Goal: Task Accomplishment & Management: Manage account settings

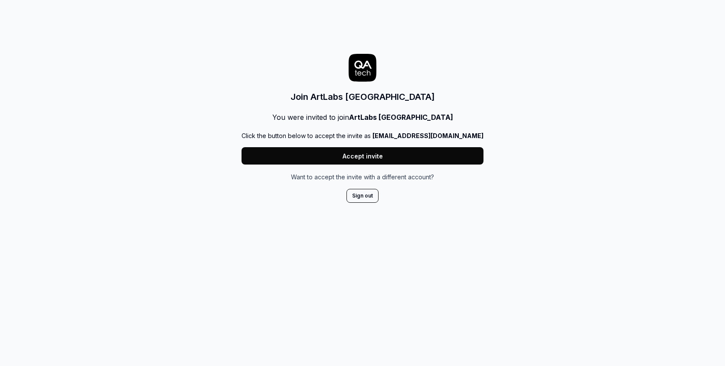
click at [354, 156] on button "Accept invite" at bounding box center [363, 155] width 242 height 17
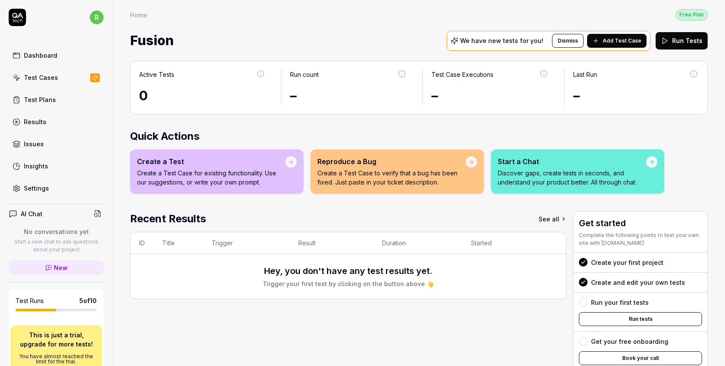
click at [52, 53] on div "Dashboard" at bounding box center [40, 55] width 33 height 9
click at [51, 76] on div "Test Cases" at bounding box center [41, 77] width 34 height 9
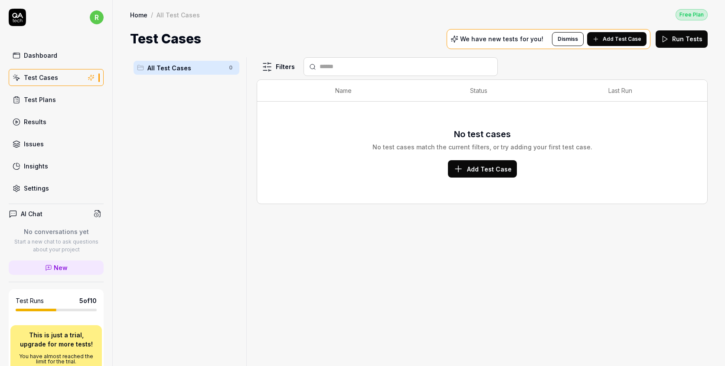
click at [52, 63] on link "Dashboard" at bounding box center [56, 55] width 95 height 17
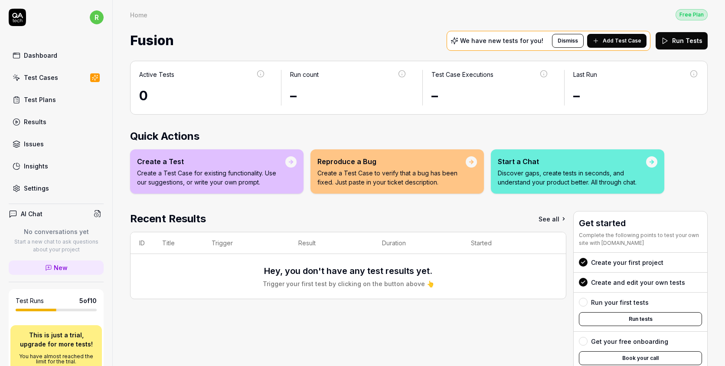
click at [48, 81] on div "Test Cases" at bounding box center [41, 77] width 34 height 9
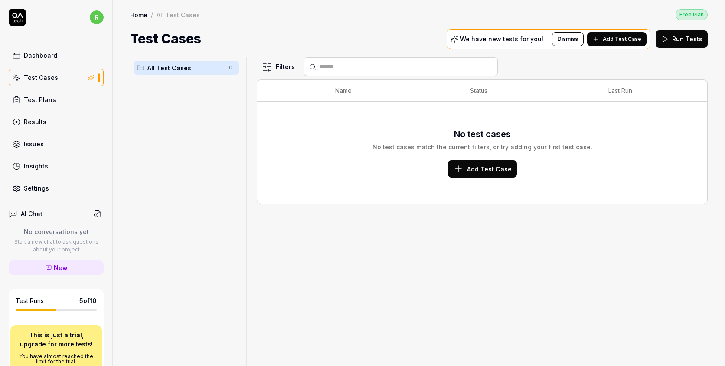
click at [473, 169] on span "Add Test Case" at bounding box center [489, 168] width 45 height 9
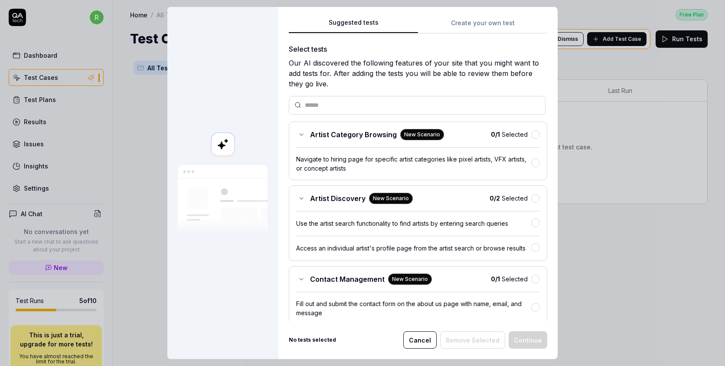
click at [496, 25] on div "Suggested tests Create your own test Select tests Our AI discovered the followi…" at bounding box center [418, 183] width 279 height 352
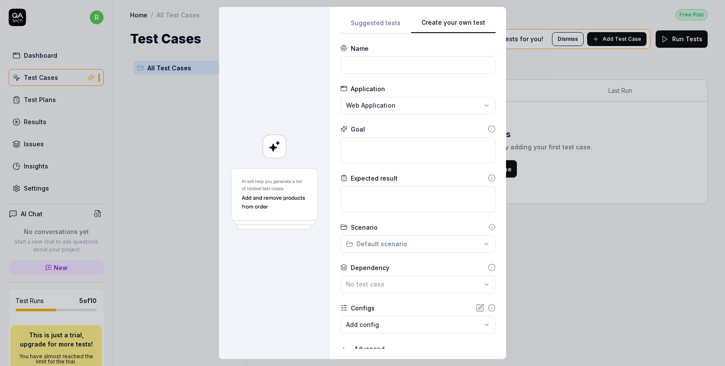
click at [376, 12] on div "**********" at bounding box center [418, 183] width 176 height 352
click at [375, 24] on button "Suggested tests" at bounding box center [376, 26] width 71 height 16
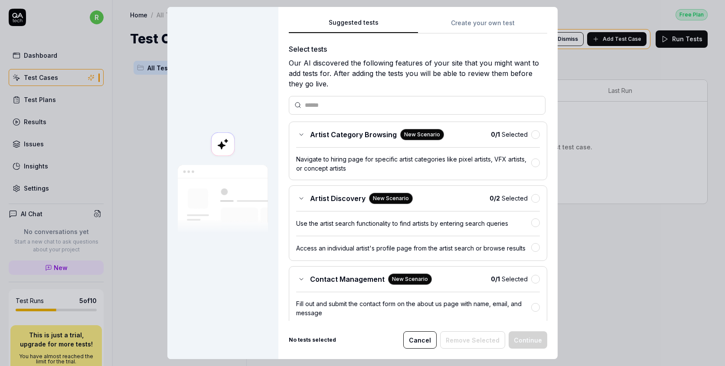
click at [532, 138] on div "Artist Category Browsing New Scenario 0 / 1 Selected" at bounding box center [418, 134] width 244 height 11
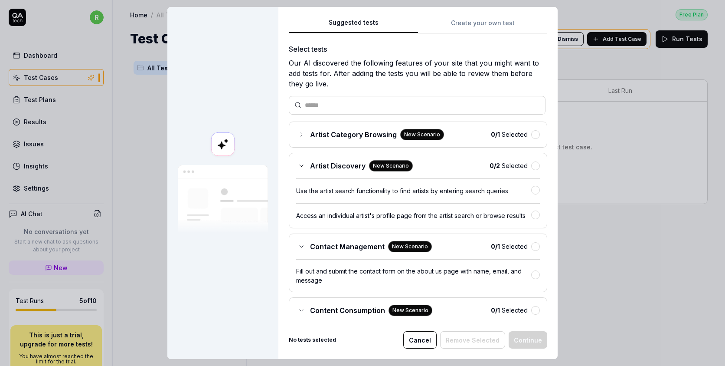
click at [521, 133] on span "0 / 1 Selected" at bounding box center [509, 134] width 37 height 9
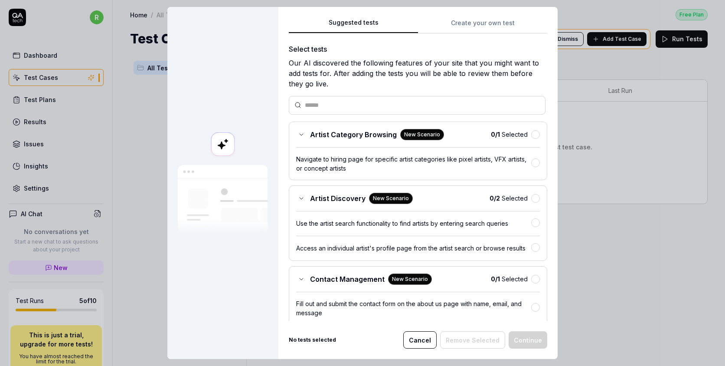
click at [470, 136] on div "Artist Category Browsing New Scenario 0 / 1 Selected" at bounding box center [418, 134] width 244 height 11
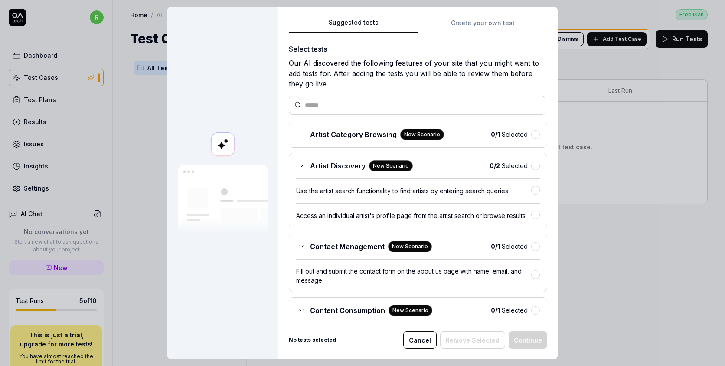
click at [408, 136] on div "New Scenario" at bounding box center [422, 134] width 44 height 11
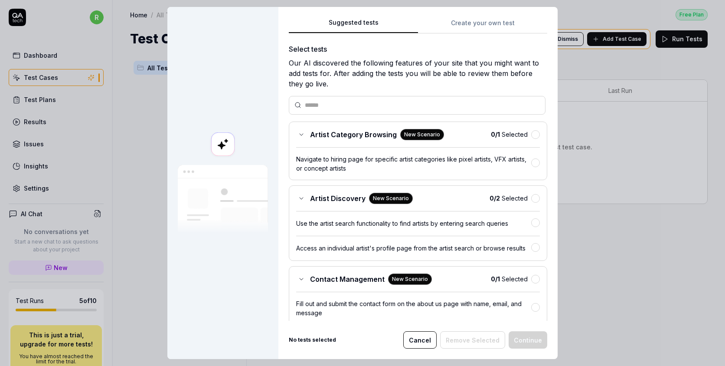
click at [306, 140] on div "Artist Category Browsing New Scenario 0 / 1 Selected Navigate to hiring page fo…" at bounding box center [418, 150] width 259 height 59
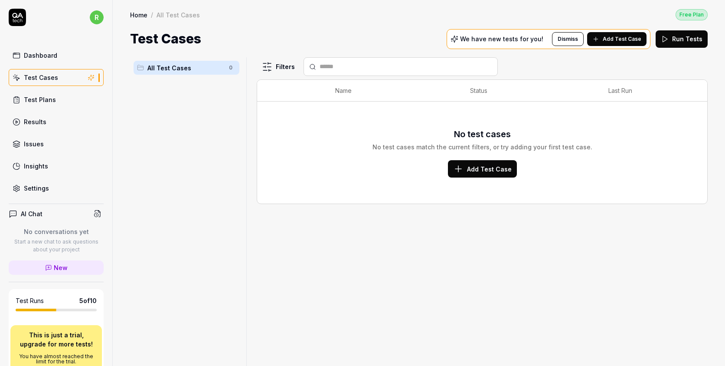
click at [44, 102] on div "Test Plans" at bounding box center [40, 99] width 32 height 9
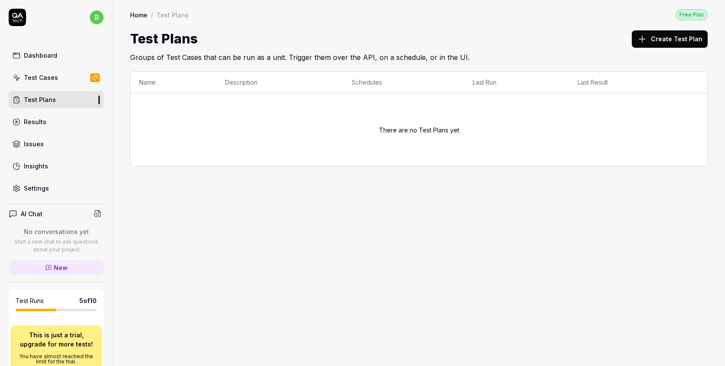
click at [53, 54] on div "Dashboard" at bounding box center [40, 55] width 33 height 9
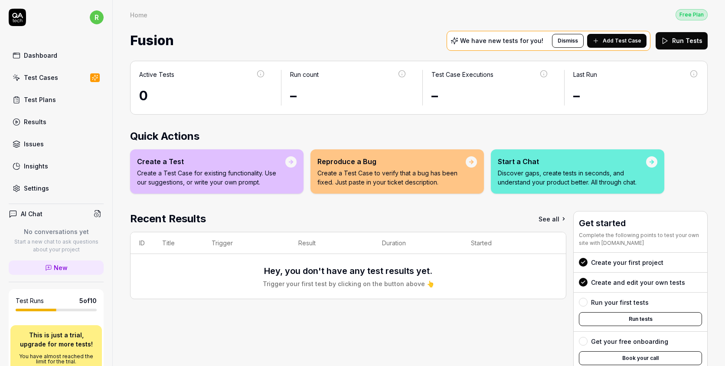
click at [33, 142] on div "Issues" at bounding box center [34, 143] width 20 height 9
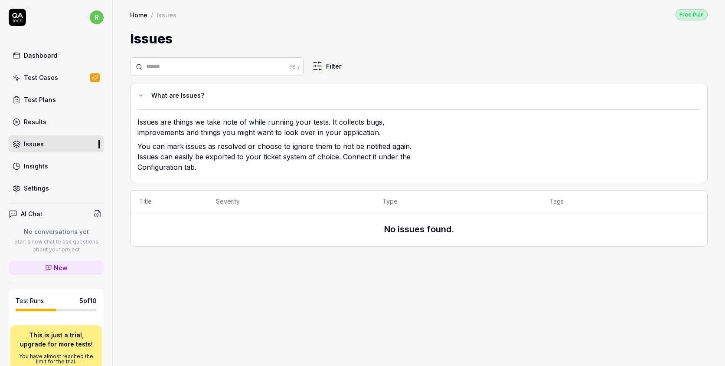
click at [46, 116] on link "Results" at bounding box center [56, 121] width 95 height 17
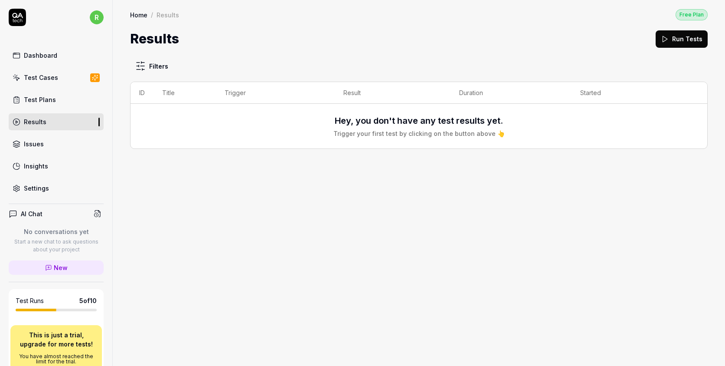
click at [51, 91] on link "Test Plans" at bounding box center [56, 99] width 95 height 17
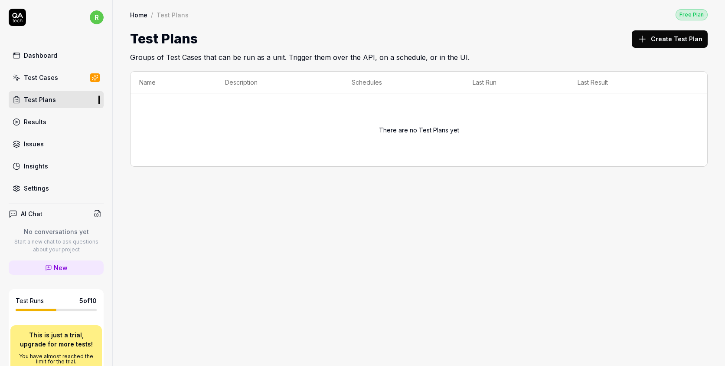
click at [48, 72] on link "Test Cases" at bounding box center [56, 77] width 95 height 17
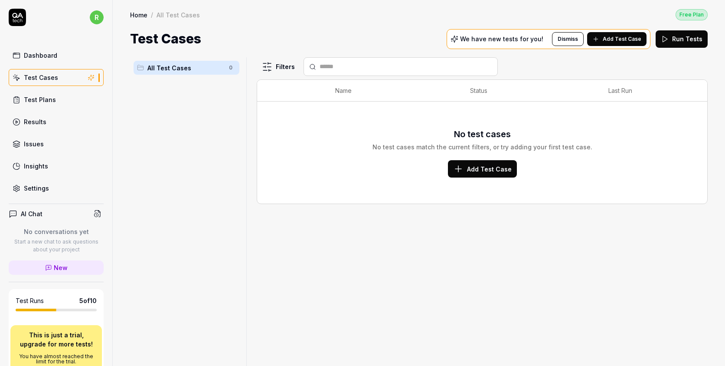
click at [600, 39] on icon at bounding box center [596, 39] width 7 height 7
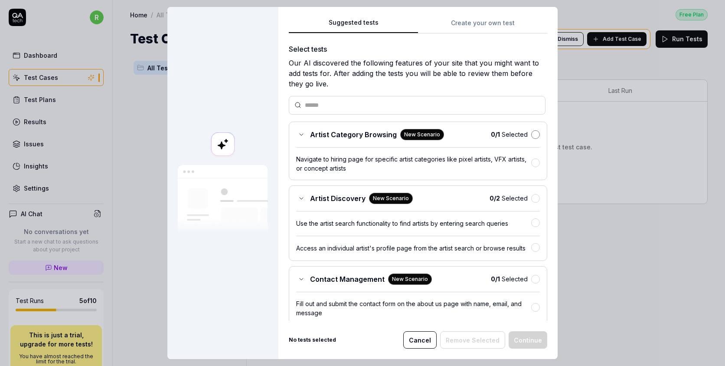
click at [536, 134] on button "button" at bounding box center [536, 134] width 9 height 9
click at [528, 346] on button "Continue" at bounding box center [528, 339] width 39 height 17
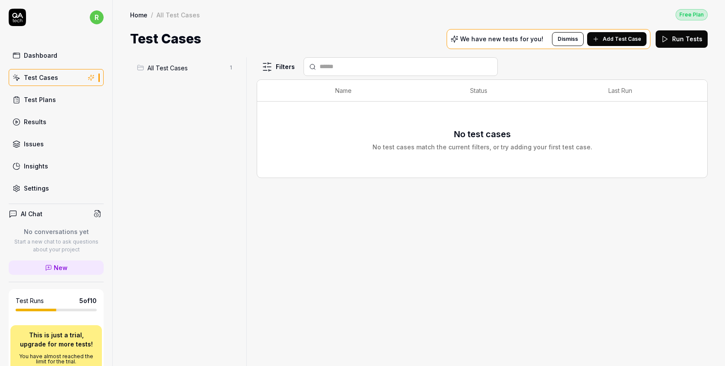
click at [165, 65] on span "All Test Cases" at bounding box center [186, 67] width 76 height 9
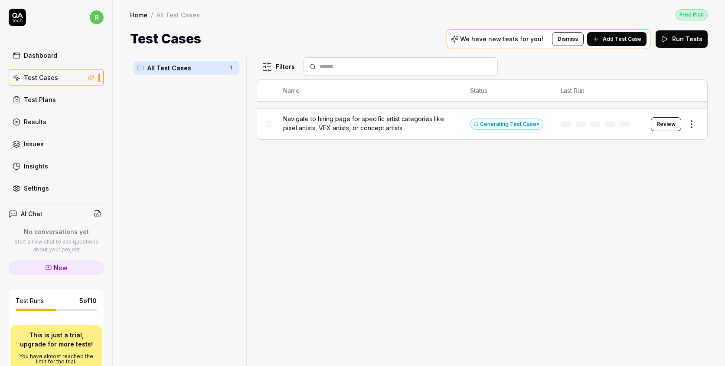
click at [396, 112] on td "Navigate to hiring page for specific artist categories like pixel artists, VFX …" at bounding box center [368, 124] width 187 height 30
click at [392, 127] on span "Navigate to hiring page for specific artist categories like pixel artists, VFX …" at bounding box center [368, 123] width 170 height 18
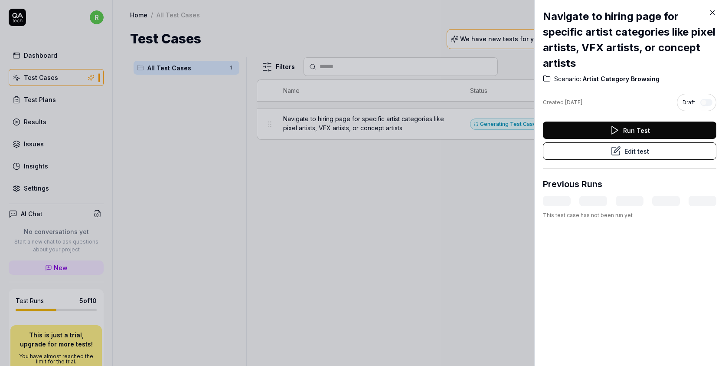
click at [582, 128] on button "Run Test" at bounding box center [630, 129] width 174 height 17
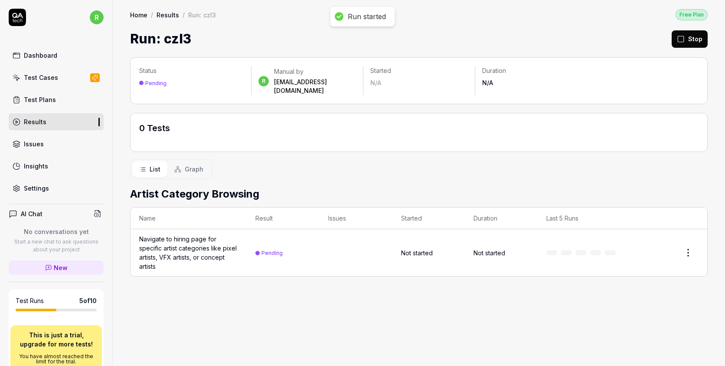
click at [383, 136] on div "0 Tests" at bounding box center [419, 132] width 578 height 39
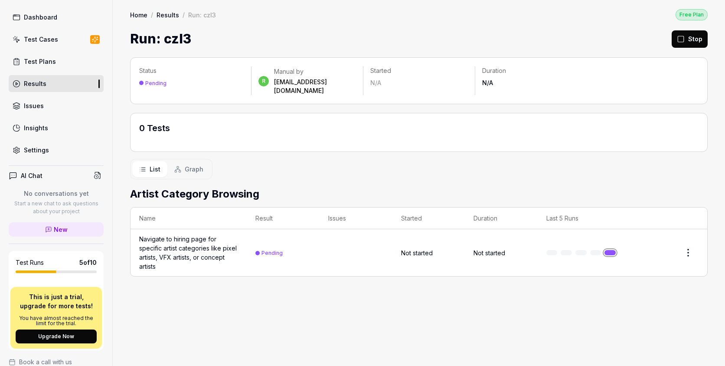
scroll to position [39, 0]
click at [45, 56] on div "Test Plans" at bounding box center [40, 60] width 32 height 9
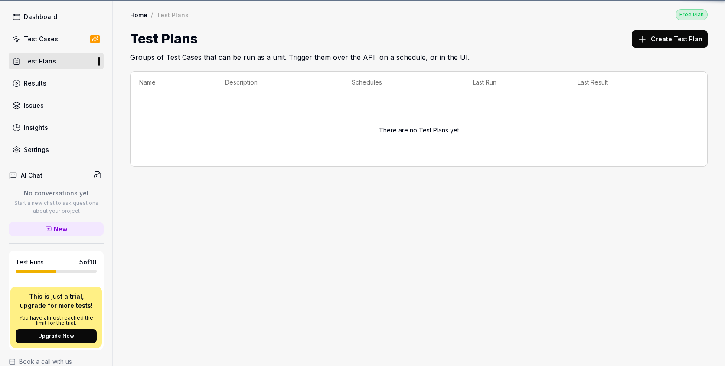
click at [50, 38] on div "Test Cases" at bounding box center [41, 38] width 34 height 9
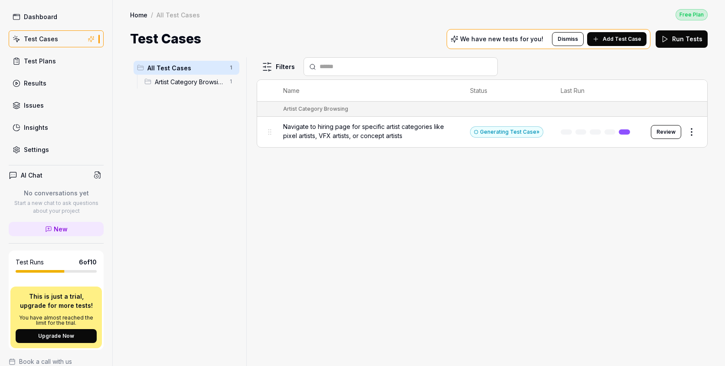
click at [204, 82] on span "Artist Category Browsing" at bounding box center [189, 81] width 69 height 9
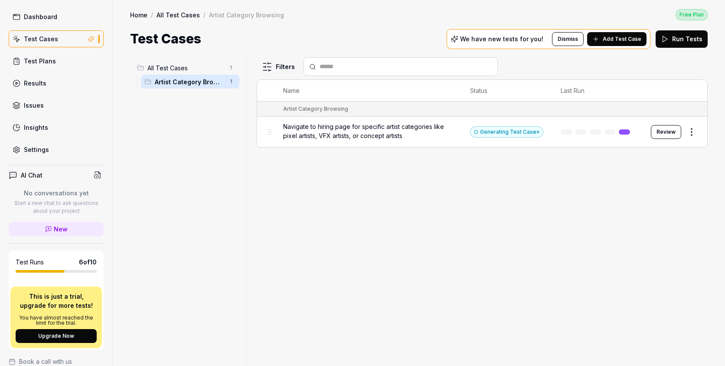
click at [666, 131] on button "Review" at bounding box center [666, 132] width 30 height 14
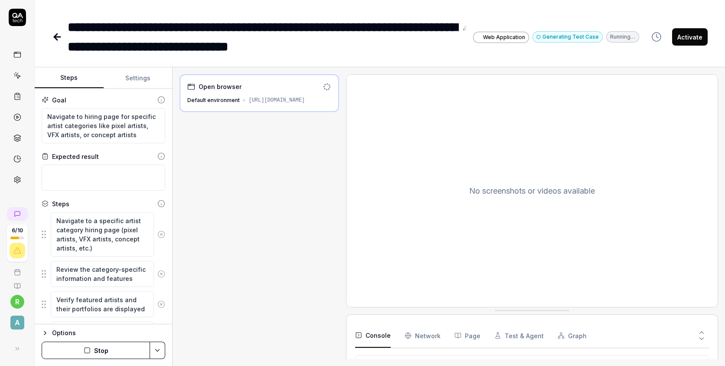
type textarea "*"
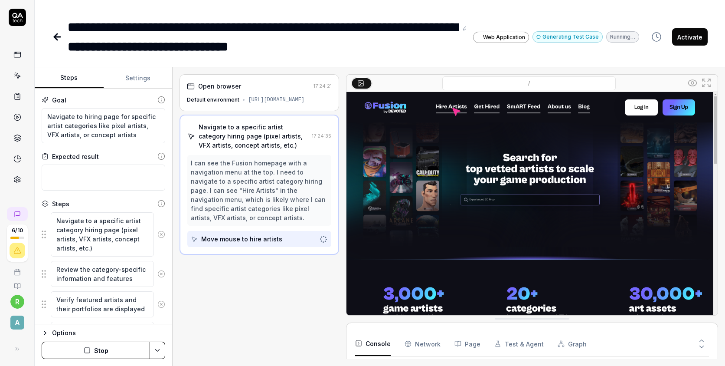
click at [12, 55] on link at bounding box center [18, 55] width 16 height 16
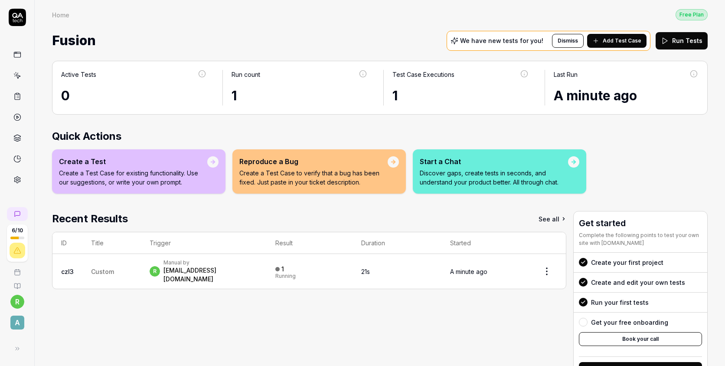
click at [17, 12] on icon at bounding box center [17, 17] width 17 height 17
click at [98, 164] on div "Create a Test" at bounding box center [133, 161] width 148 height 10
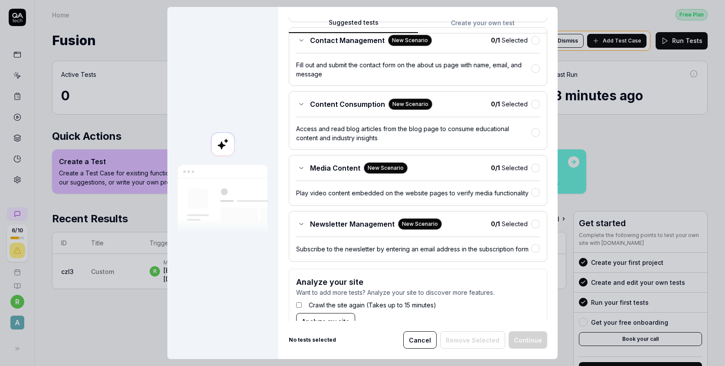
scroll to position [199, 0]
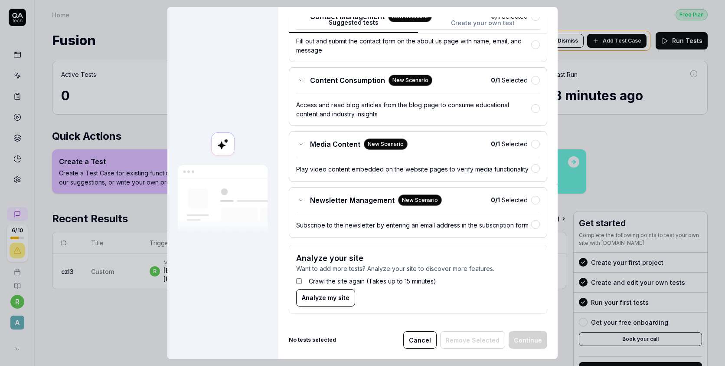
click at [329, 299] on span "Analyze my site" at bounding box center [326, 297] width 48 height 9
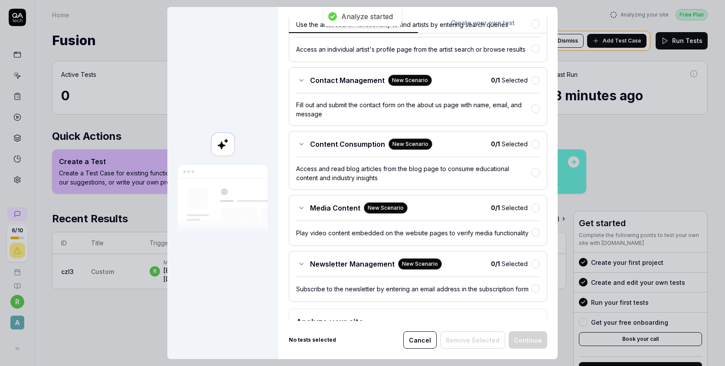
scroll to position [178, 0]
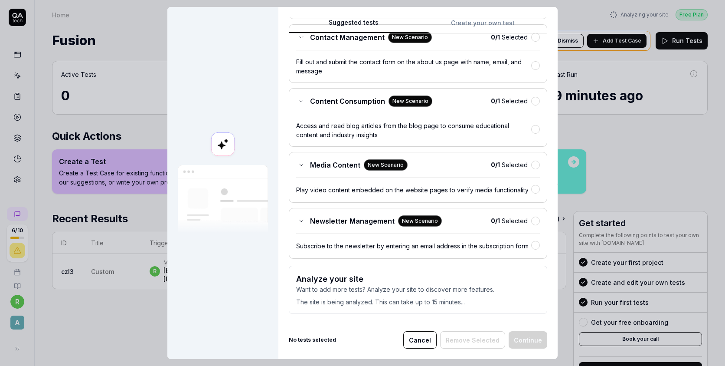
click at [429, 344] on button "Cancel" at bounding box center [420, 339] width 33 height 17
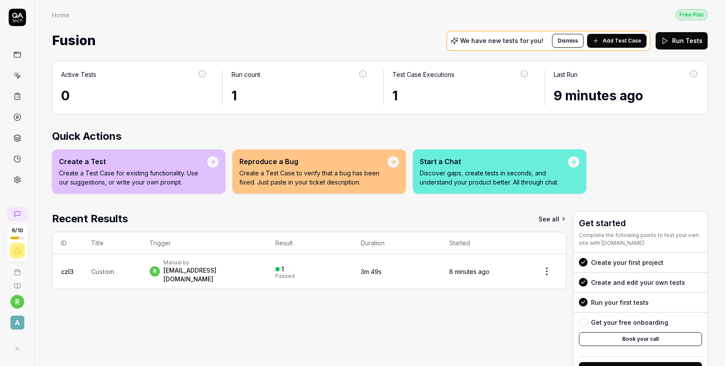
click at [12, 186] on link at bounding box center [18, 180] width 16 height 16
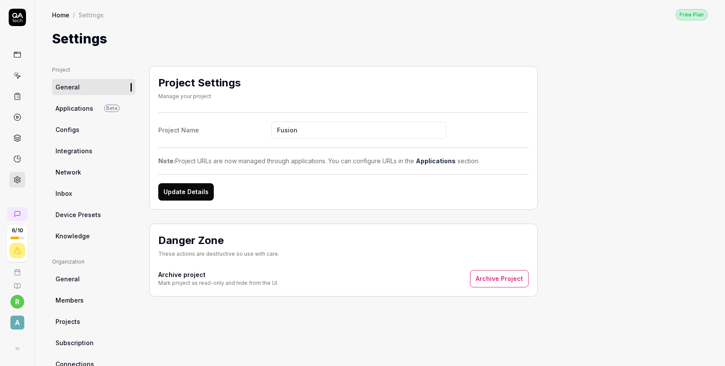
click at [75, 113] on link "Applications Beta" at bounding box center [93, 108] width 83 height 16
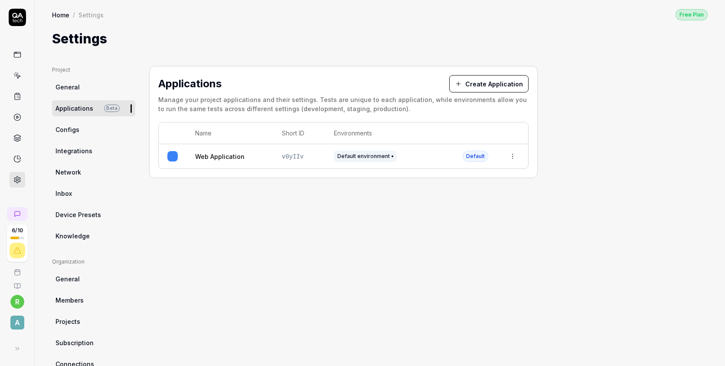
click at [489, 84] on button "Create Application" at bounding box center [489, 83] width 79 height 17
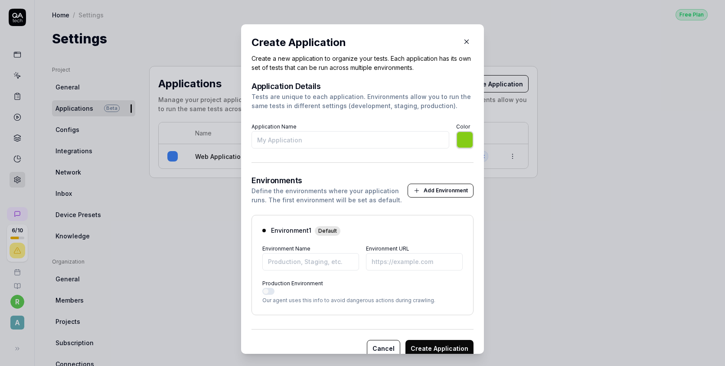
type input "A"
type input "*******"
type input "App"
click at [404, 259] on input "Environment URL" at bounding box center [414, 261] width 97 height 17
paste input "[URL][DOMAIN_NAME]"
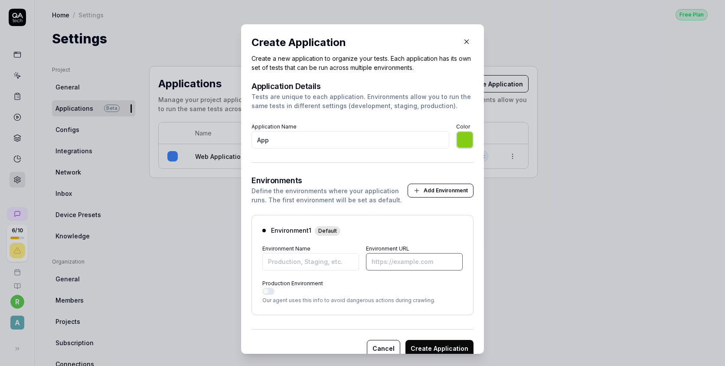
type input "*******"
type input "[URL][DOMAIN_NAME]"
click at [304, 260] on input "Environment Name" at bounding box center [311, 261] width 97 height 17
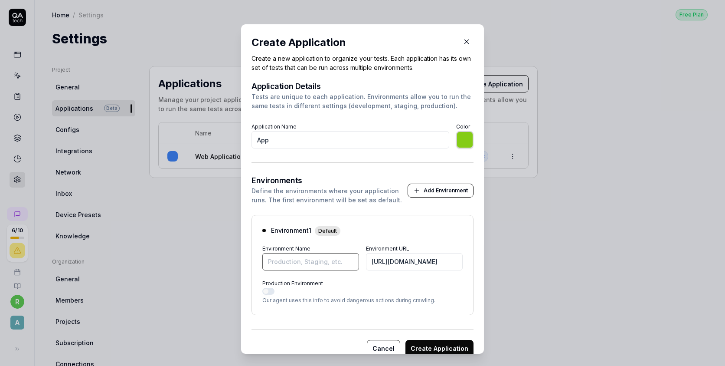
type input "*******"
type input "App"
click at [269, 288] on button "Production Environment" at bounding box center [269, 291] width 12 height 7
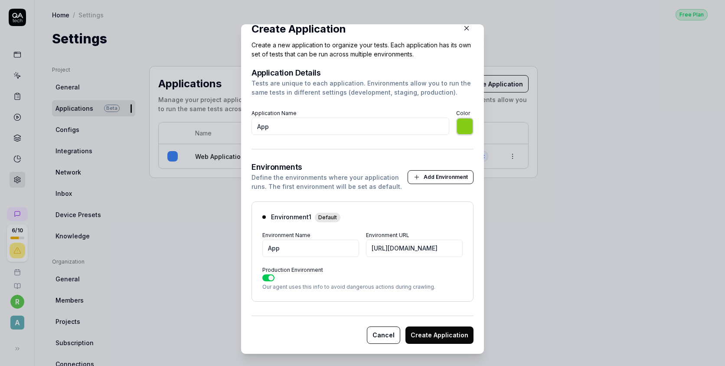
click at [443, 335] on button "Create Application" at bounding box center [440, 334] width 68 height 17
type input "*******"
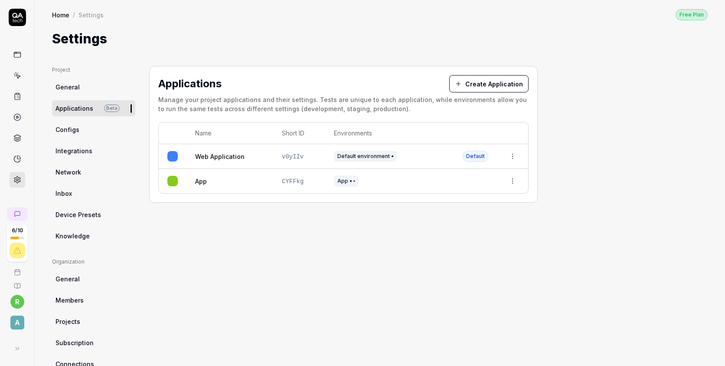
click at [517, 184] on html "Application created successfully 6 / 10 r A Home / Settings Free Plan Home / Se…" at bounding box center [362, 183] width 725 height 366
click at [514, 182] on html "6 / 10 r A Home / Settings Free Plan Home / Settings Free Plan Settings Project…" at bounding box center [362, 183] width 725 height 366
click at [481, 84] on button "Create Application" at bounding box center [489, 83] width 79 height 17
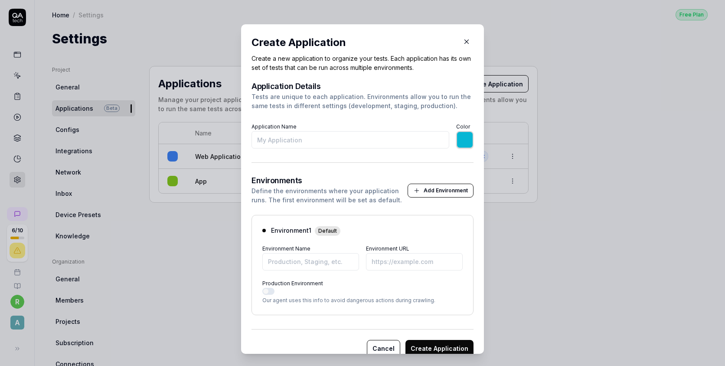
type input "*******"
click at [469, 44] on icon "button" at bounding box center [467, 42] width 8 height 8
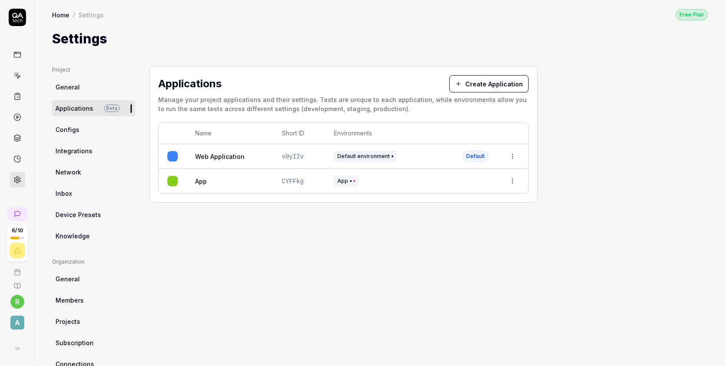
click at [76, 136] on link "Configs" at bounding box center [93, 129] width 83 height 16
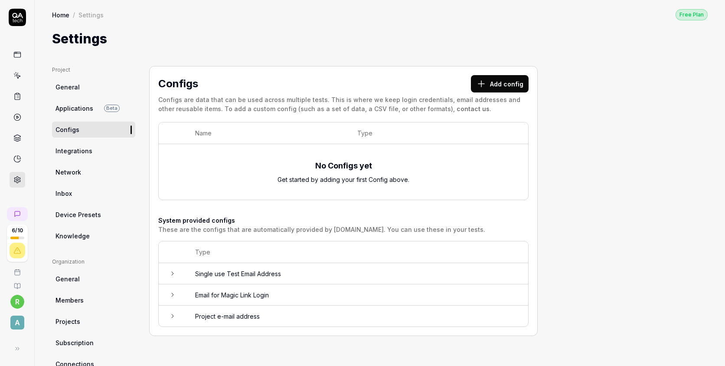
click at [175, 307] on td at bounding box center [173, 315] width 28 height 21
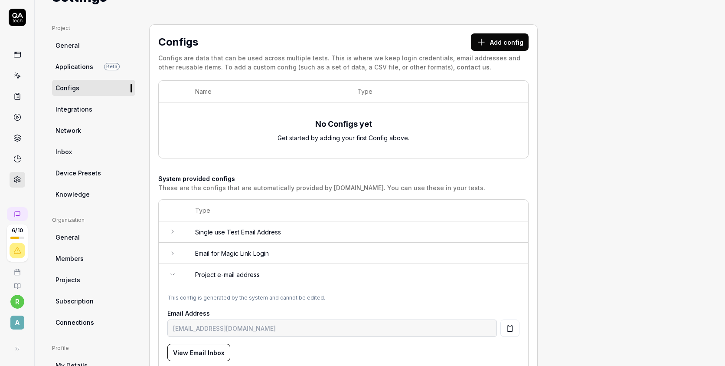
scroll to position [120, 0]
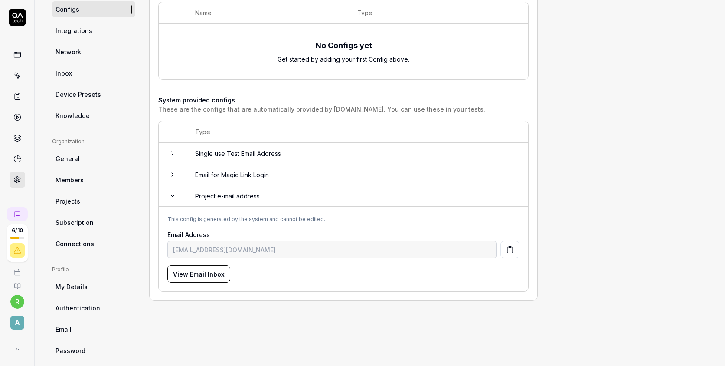
click at [174, 153] on icon at bounding box center [172, 153] width 7 height 7
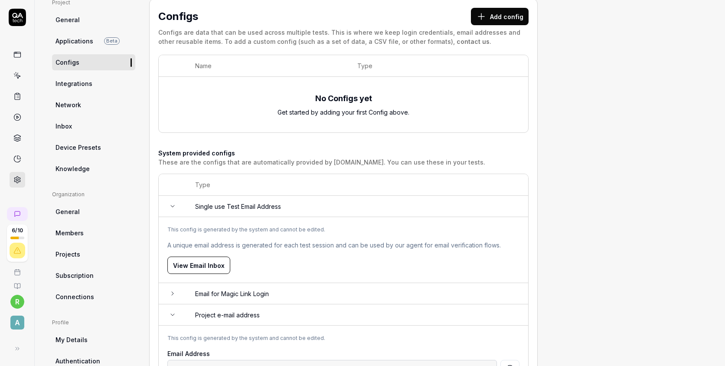
scroll to position [0, 0]
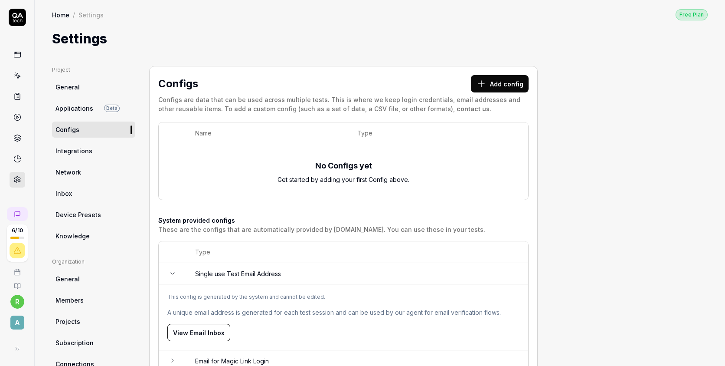
click at [80, 154] on span "Integrations" at bounding box center [74, 150] width 37 height 9
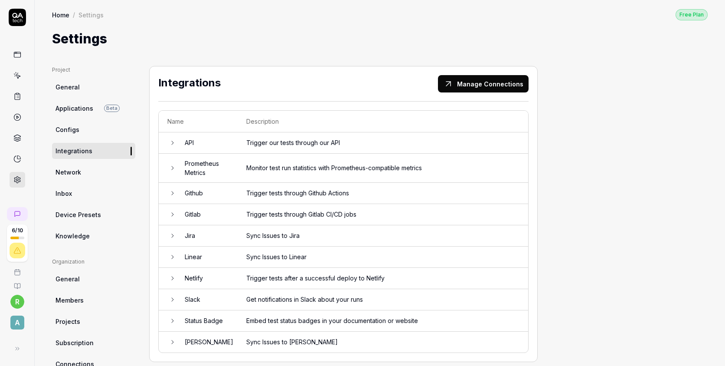
click at [79, 91] on link "General" at bounding box center [93, 87] width 83 height 16
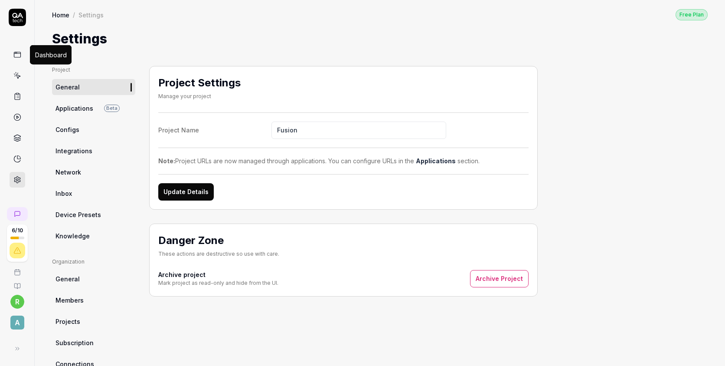
click at [18, 58] on icon at bounding box center [17, 55] width 8 height 8
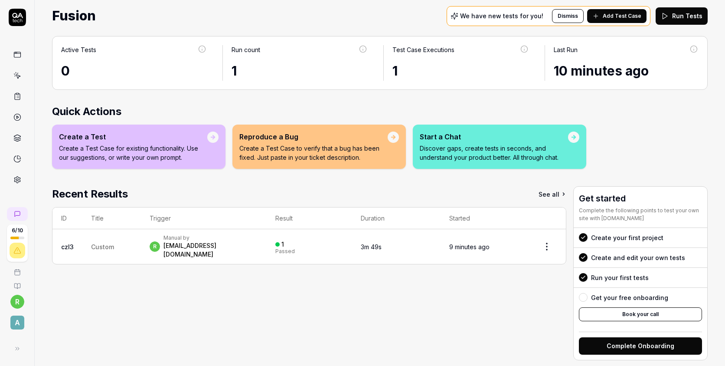
scroll to position [29, 0]
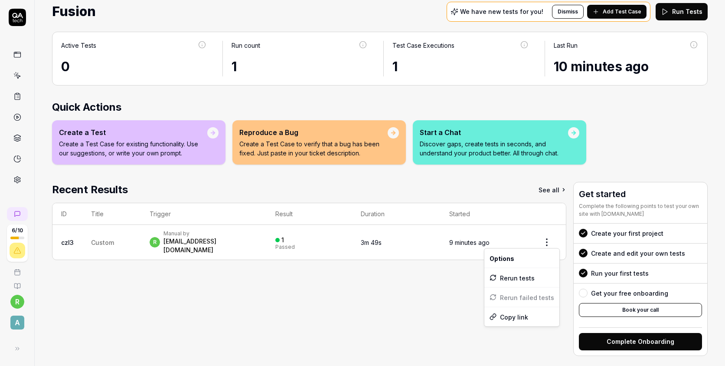
click at [553, 243] on html "6 / 10 r A Home Free Plan Home Free Plan Fusion We have new tests for you! Dism…" at bounding box center [362, 183] width 725 height 366
click at [547, 239] on html "6 / 10 r A Home Free Plan Home Free Plan Fusion We have new tests for you! Dism…" at bounding box center [362, 183] width 725 height 366
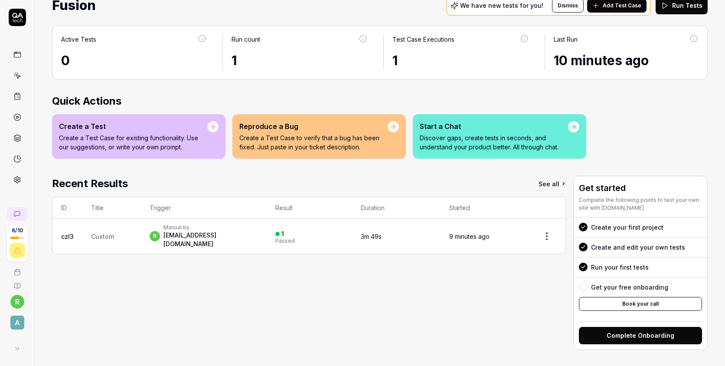
scroll to position [0, 0]
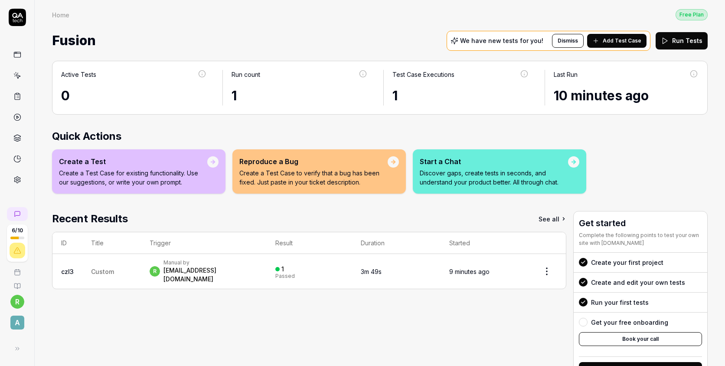
drag, startPoint x: 678, startPoint y: 42, endPoint x: 568, endPoint y: 127, distance: 139.1
click at [568, 127] on div "Home Free Plan Home Free Plan Fusion We have new tests for you! Dismiss Add Tes…" at bounding box center [380, 183] width 691 height 366
click at [16, 249] on icon at bounding box center [17, 250] width 8 height 8
click at [20, 250] on icon at bounding box center [17, 250] width 8 height 8
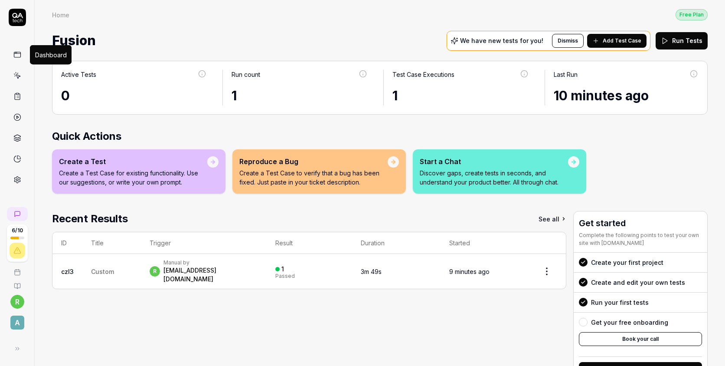
click at [17, 51] on icon at bounding box center [17, 55] width 8 height 8
click at [16, 63] on div at bounding box center [18, 117] width 16 height 141
click at [17, 54] on icon at bounding box center [17, 55] width 8 height 8
click at [16, 75] on icon at bounding box center [18, 77] width 4 height 4
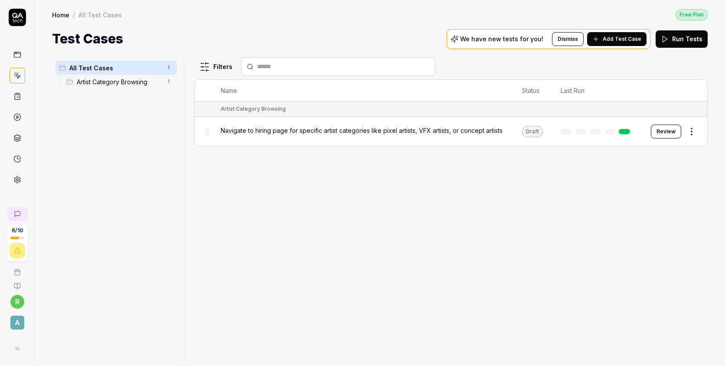
click at [17, 98] on icon at bounding box center [17, 96] width 8 height 8
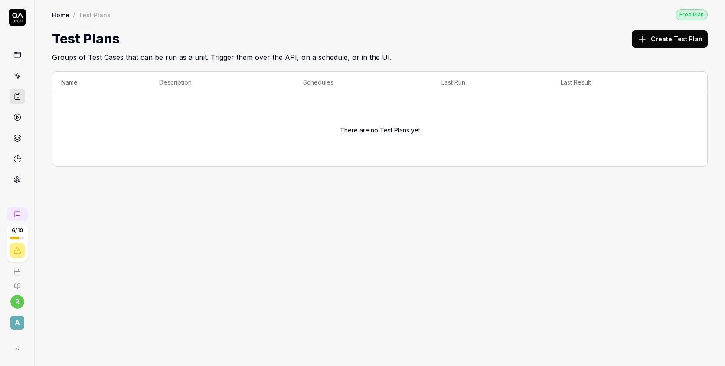
click at [15, 117] on icon at bounding box center [17, 117] width 8 height 8
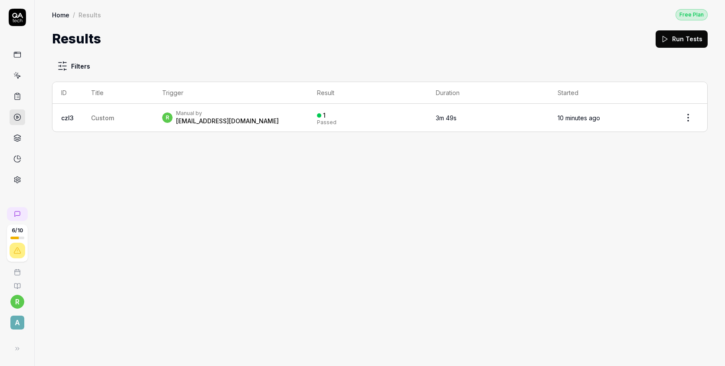
click at [16, 125] on link at bounding box center [18, 117] width 16 height 16
click at [18, 137] on icon at bounding box center [17, 136] width 7 height 3
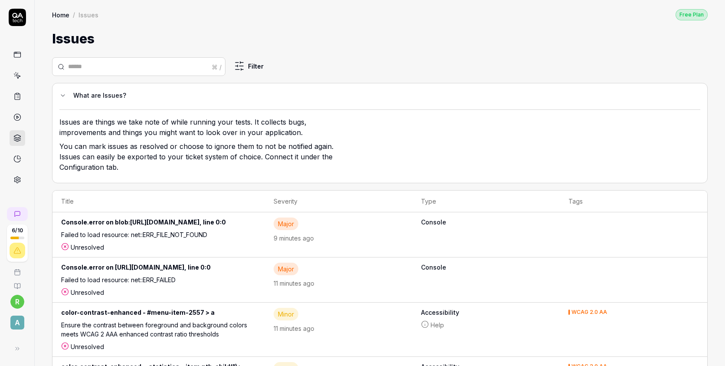
click at [143, 243] on div "Failed to load resource: net::ERR_FILE_NOT_FOUND" at bounding box center [158, 236] width 195 height 13
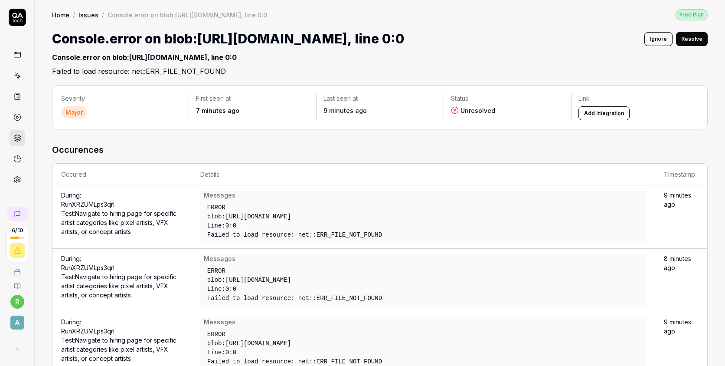
click at [232, 182] on th "Details" at bounding box center [424, 175] width 464 height 22
click at [16, 187] on div "6 / 10 r A" at bounding box center [17, 183] width 35 height 366
click at [19, 176] on icon at bounding box center [17, 180] width 8 height 8
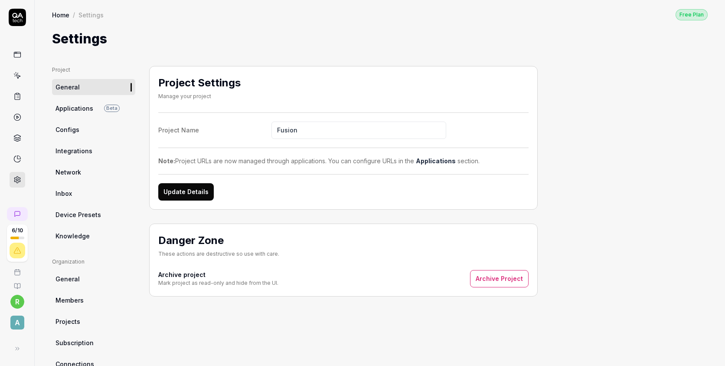
click at [17, 56] on icon at bounding box center [17, 55] width 8 height 8
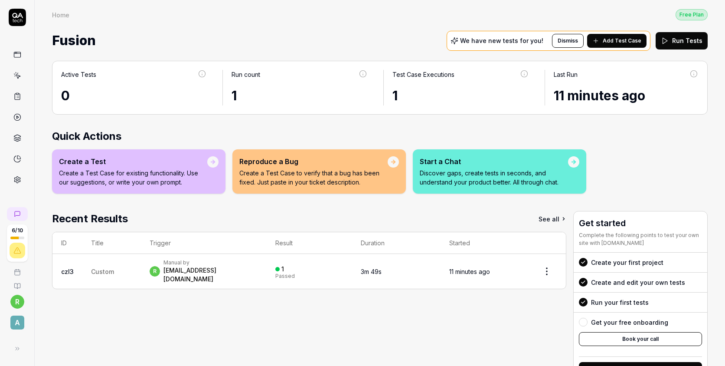
click at [185, 166] on div "Create a Test Create a Test Case for existing functionality. Use our suggestion…" at bounding box center [133, 171] width 148 height 30
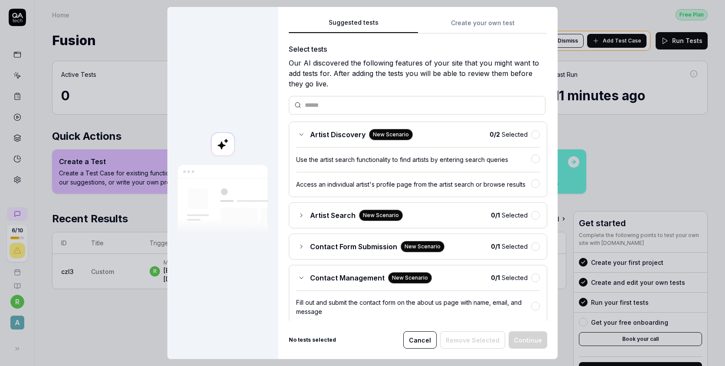
click at [305, 133] on icon at bounding box center [301, 134] width 7 height 7
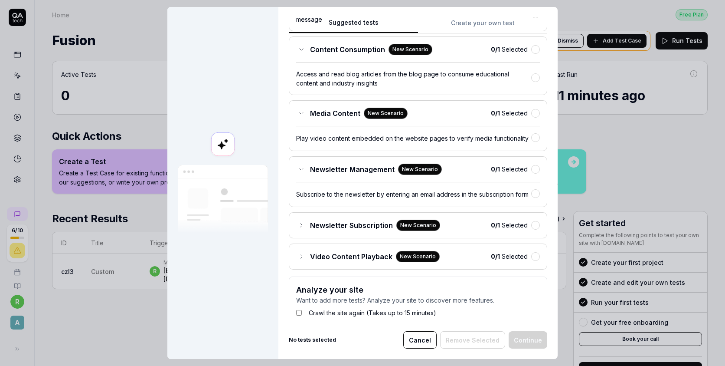
scroll to position [274, 0]
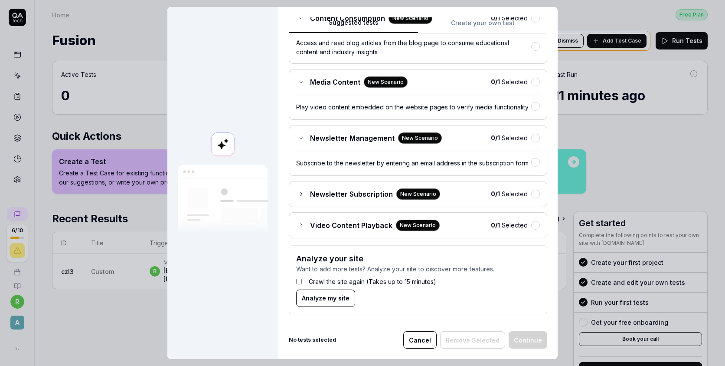
click at [319, 297] on span "Analyze my site" at bounding box center [326, 297] width 48 height 9
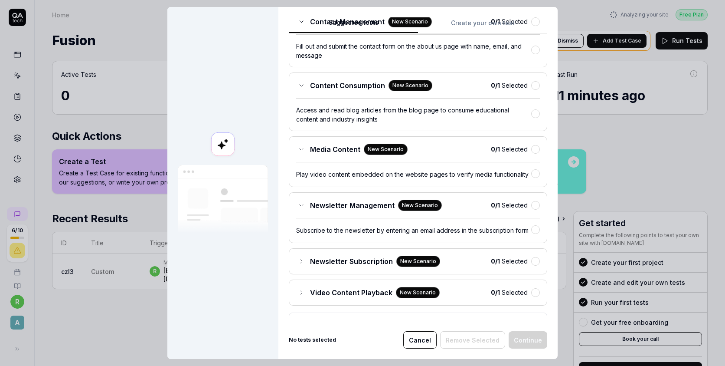
scroll to position [253, 0]
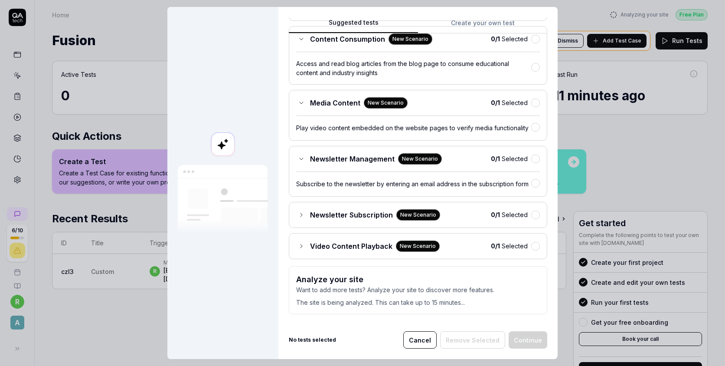
click at [419, 342] on button "Cancel" at bounding box center [420, 339] width 33 height 17
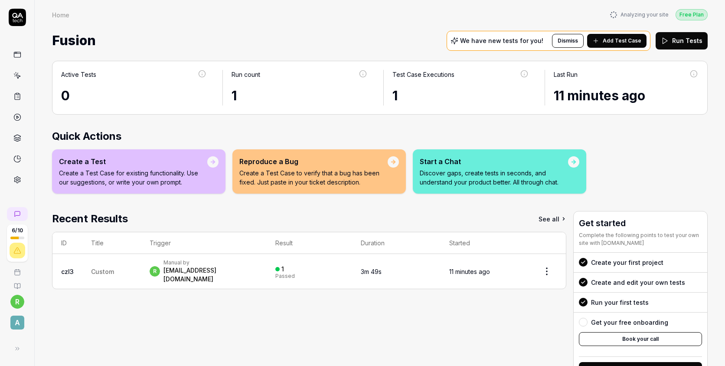
click at [14, 56] on icon at bounding box center [17, 55] width 8 height 8
click at [19, 275] on icon at bounding box center [17, 272] width 7 height 7
click at [17, 309] on button "A" at bounding box center [16, 320] width 27 height 23
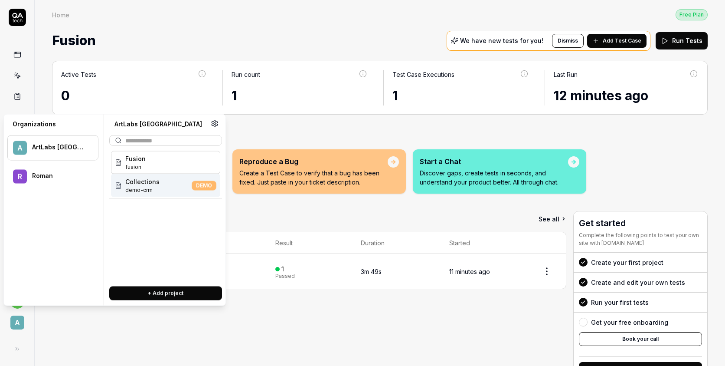
click at [149, 191] on span "demo-crm" at bounding box center [142, 190] width 34 height 8
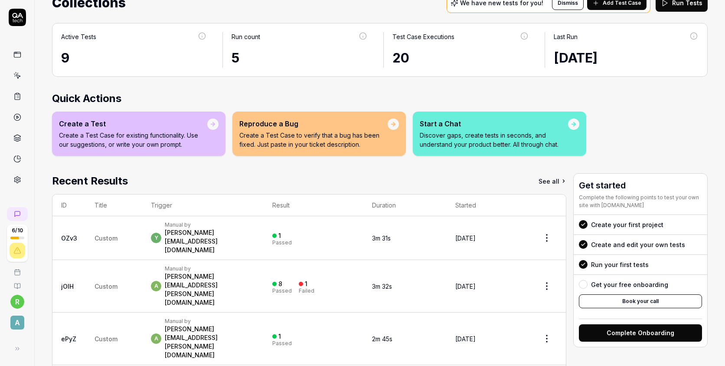
scroll to position [46, 0]
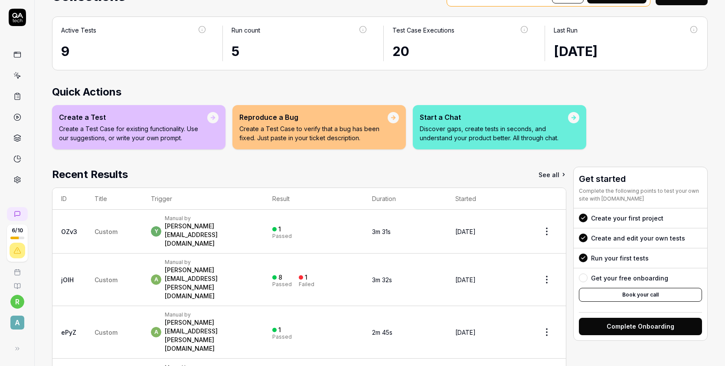
click at [155, 48] on div "9" at bounding box center [134, 52] width 146 height 20
click at [123, 226] on td "Custom" at bounding box center [114, 232] width 56 height 44
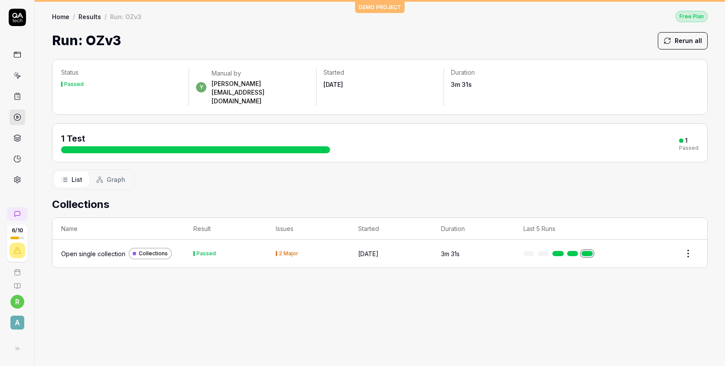
click at [98, 249] on div "Open single collection" at bounding box center [93, 253] width 64 height 9
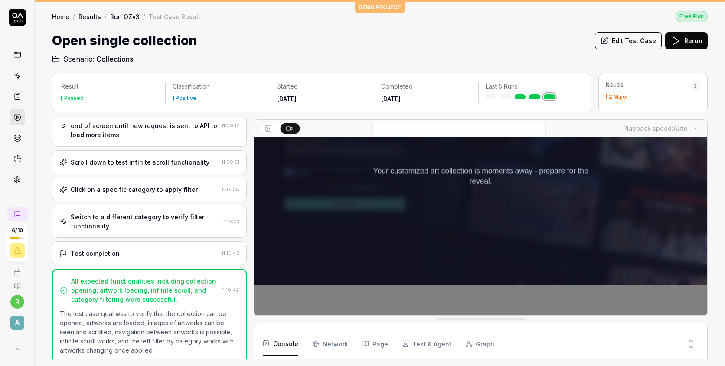
scroll to position [434, 0]
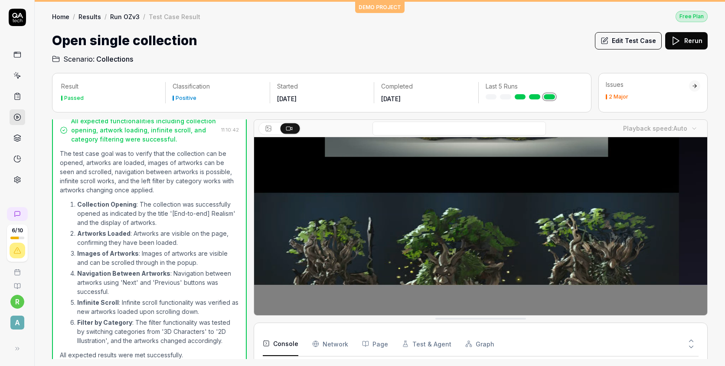
click at [16, 286] on icon at bounding box center [17, 285] width 7 height 7
